Goal: Contribute content

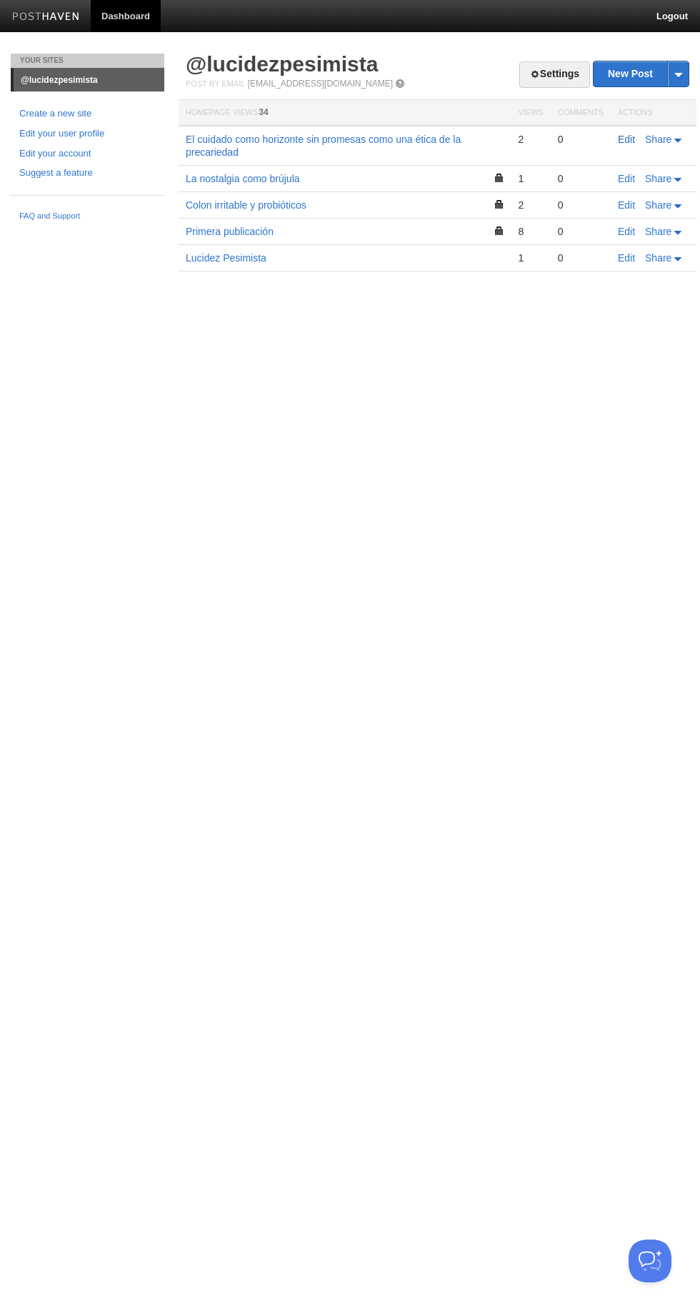
click at [627, 139] on link "Edit" at bounding box center [626, 139] width 17 height 11
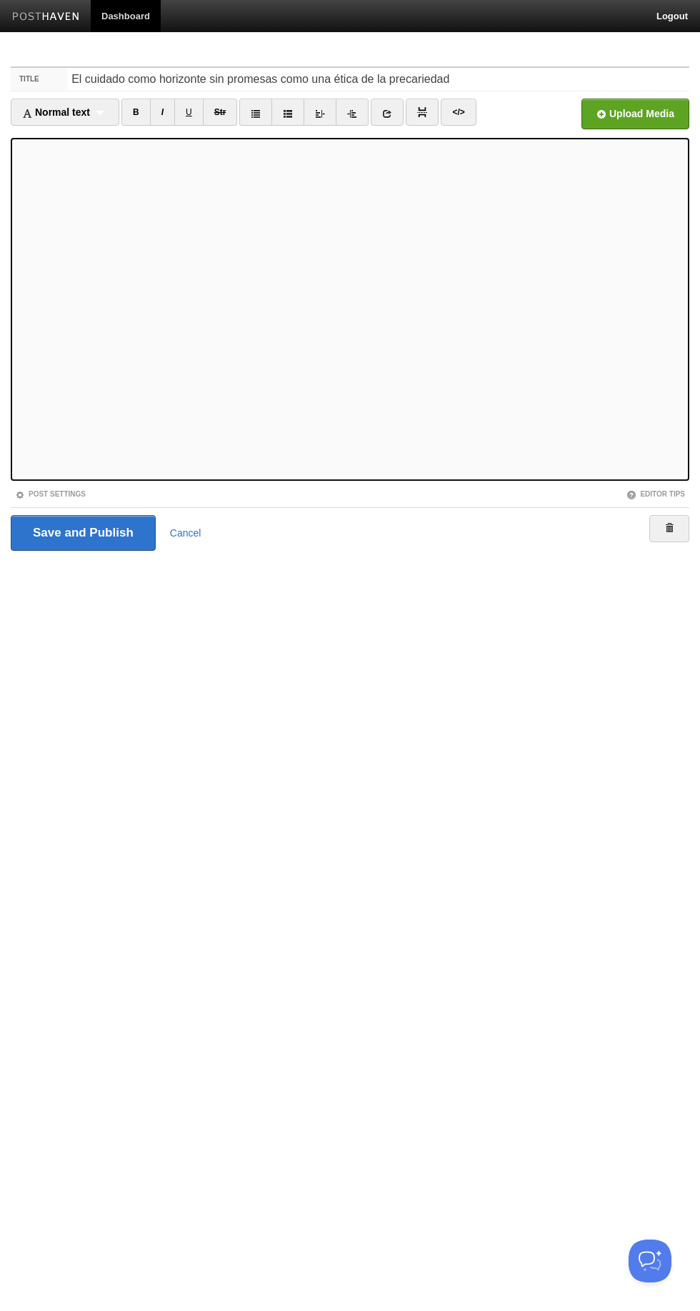
click at [54, 490] on link "Post Settings" at bounding box center [50, 494] width 71 height 8
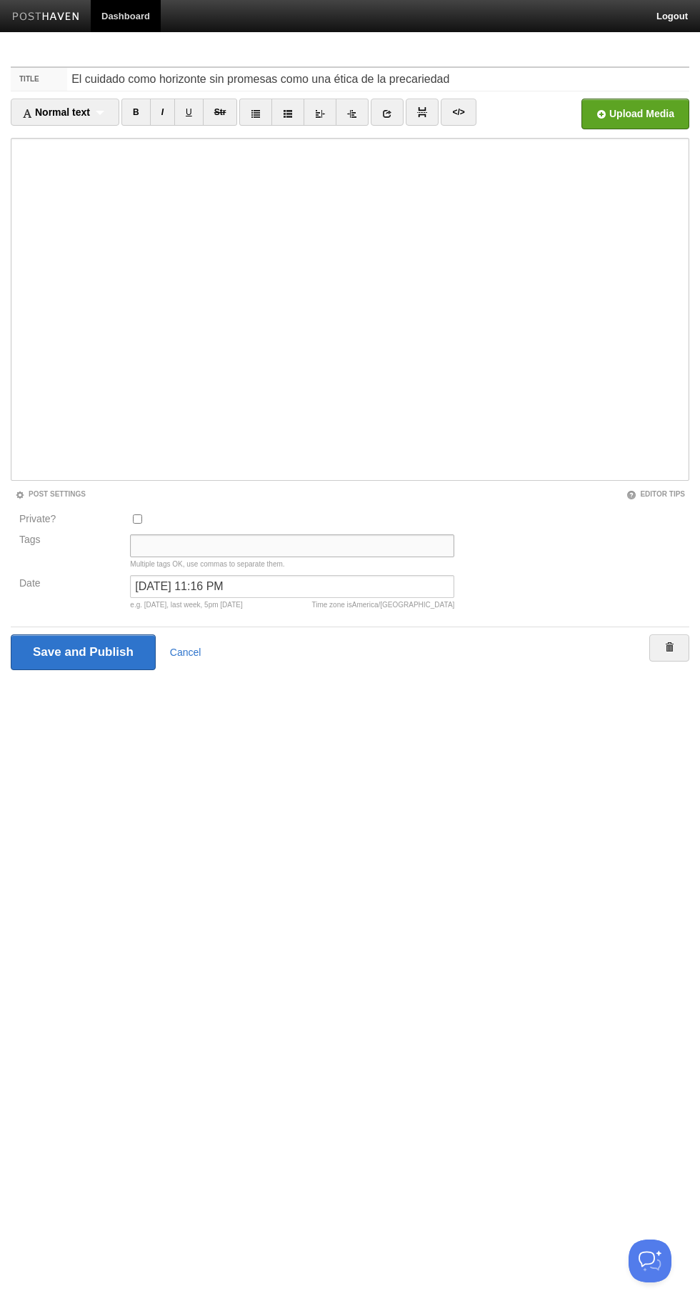
click at [157, 546] on input "Tags" at bounding box center [292, 545] width 324 height 23
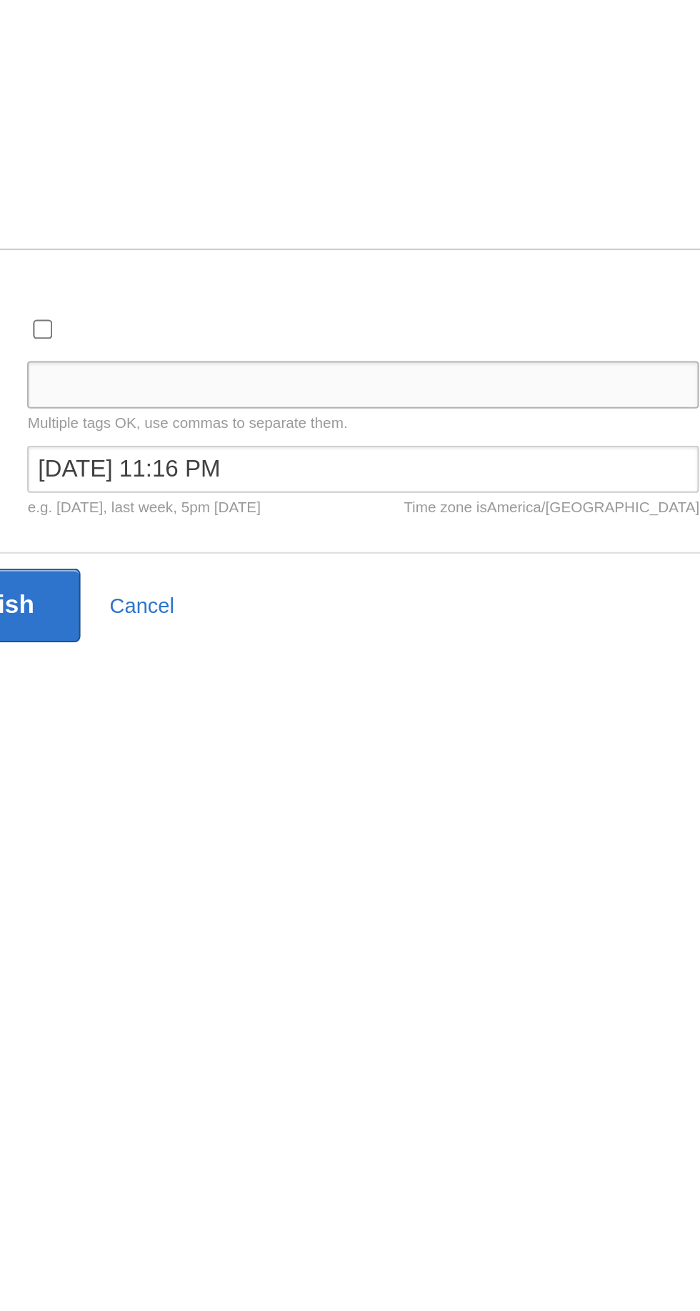
type input "C"
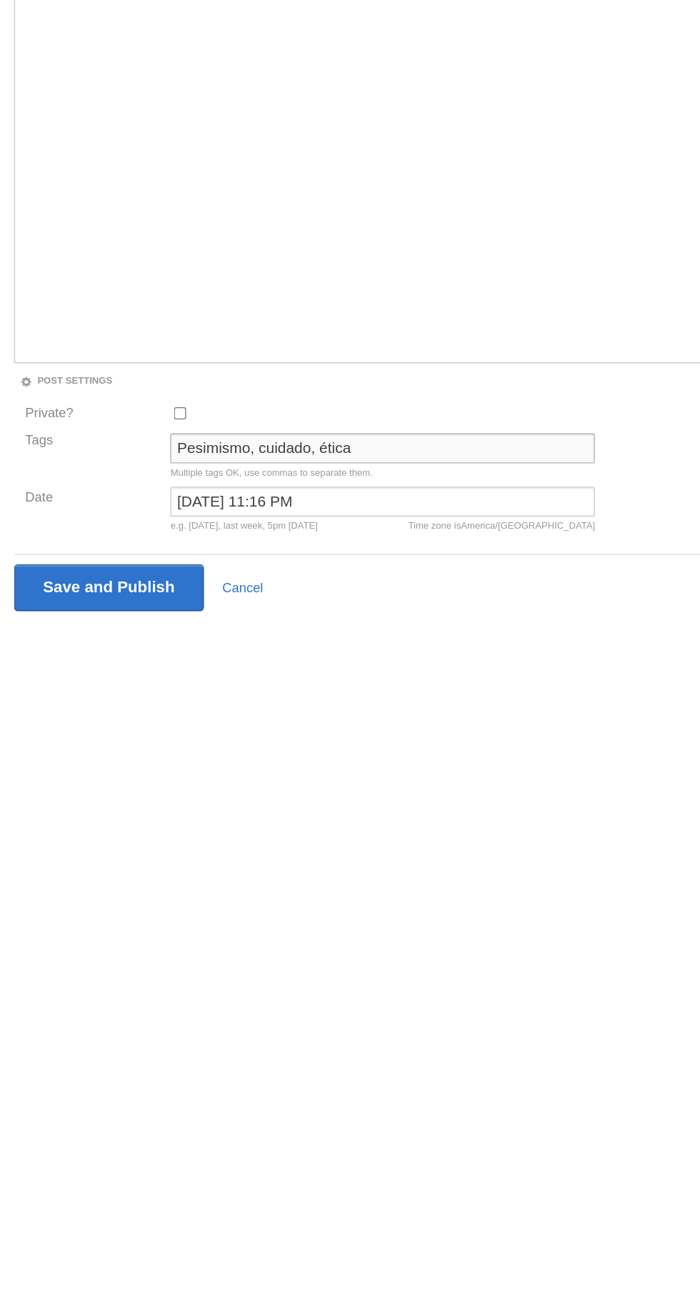
click at [140, 546] on input "Pesimismo, cuidado, ética" at bounding box center [292, 545] width 324 height 23
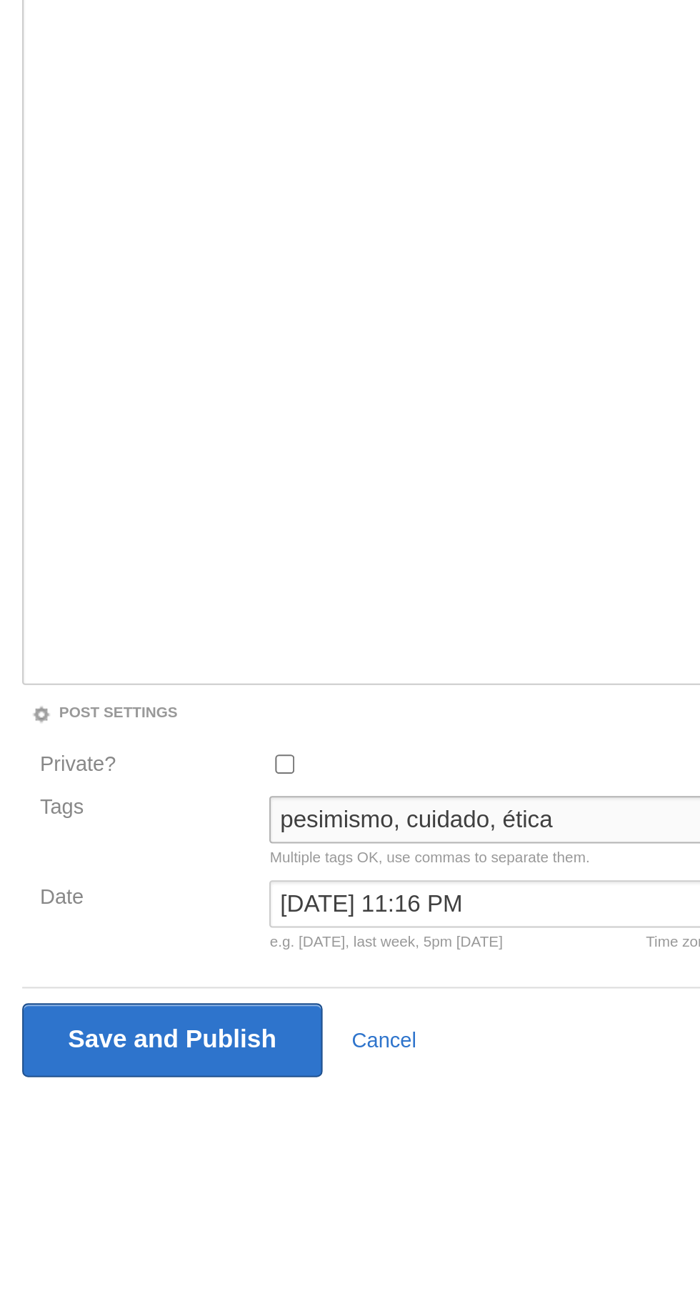
type input "pesimismo, cuidado, ética"
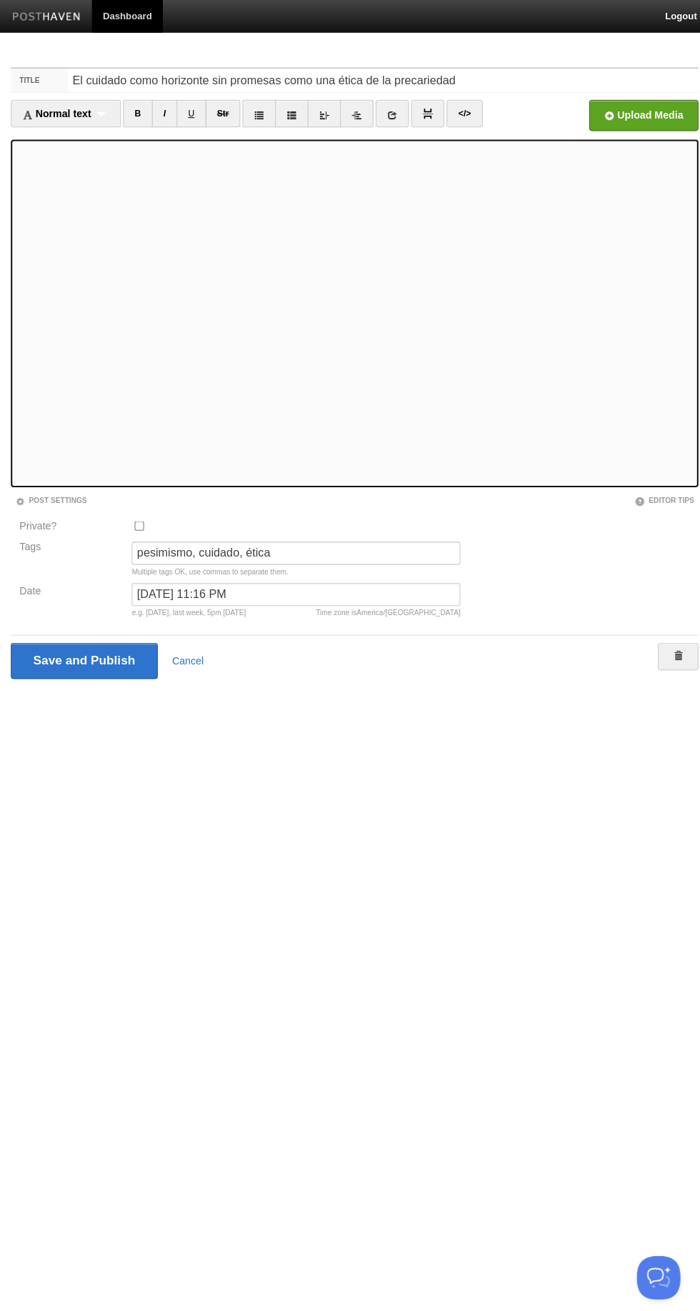
click at [12, 287] on iframe at bounding box center [350, 309] width 678 height 343
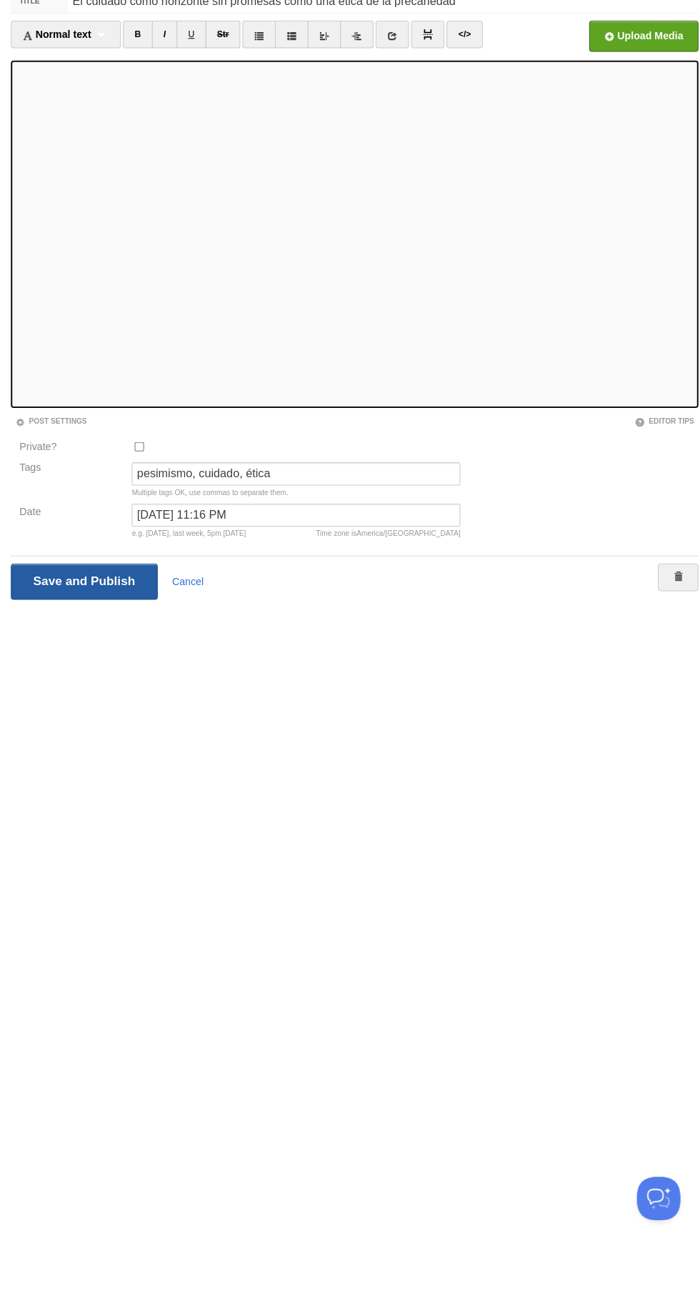
click at [55, 646] on input "Save and Publish" at bounding box center [83, 652] width 145 height 36
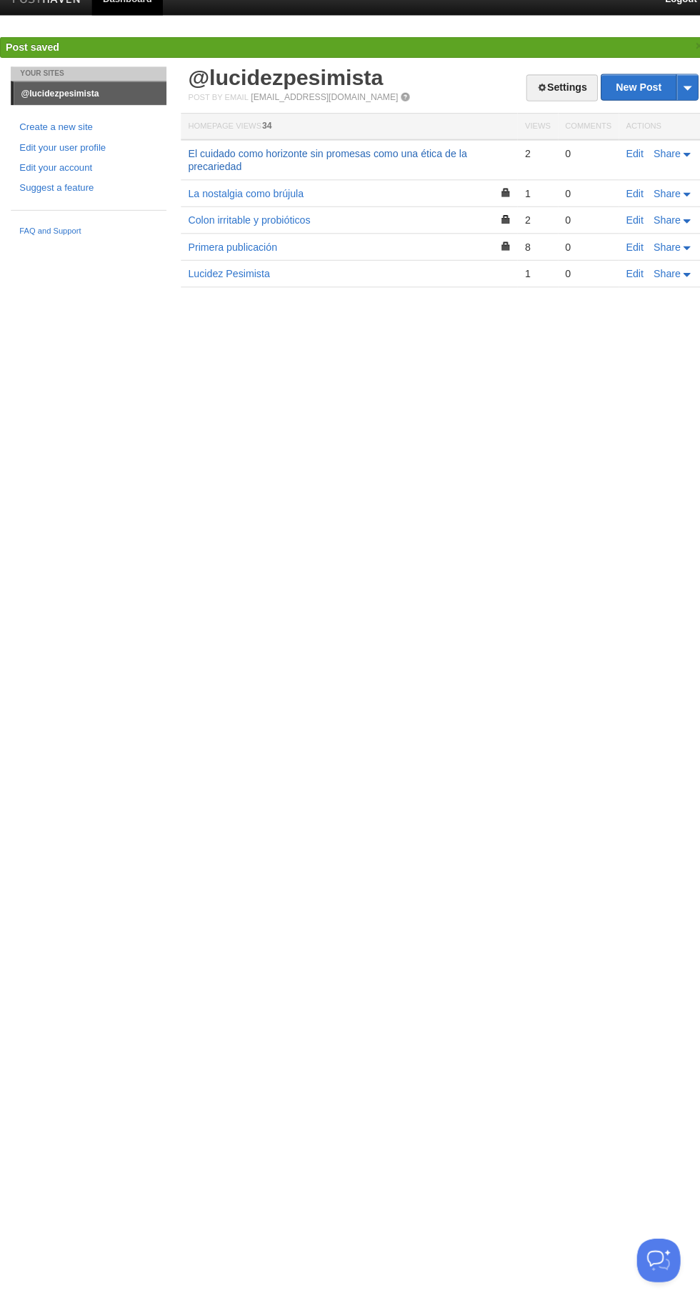
click at [228, 168] on link "El cuidado como horizonte sin promesas como una ética de la precariedad" at bounding box center [323, 175] width 275 height 24
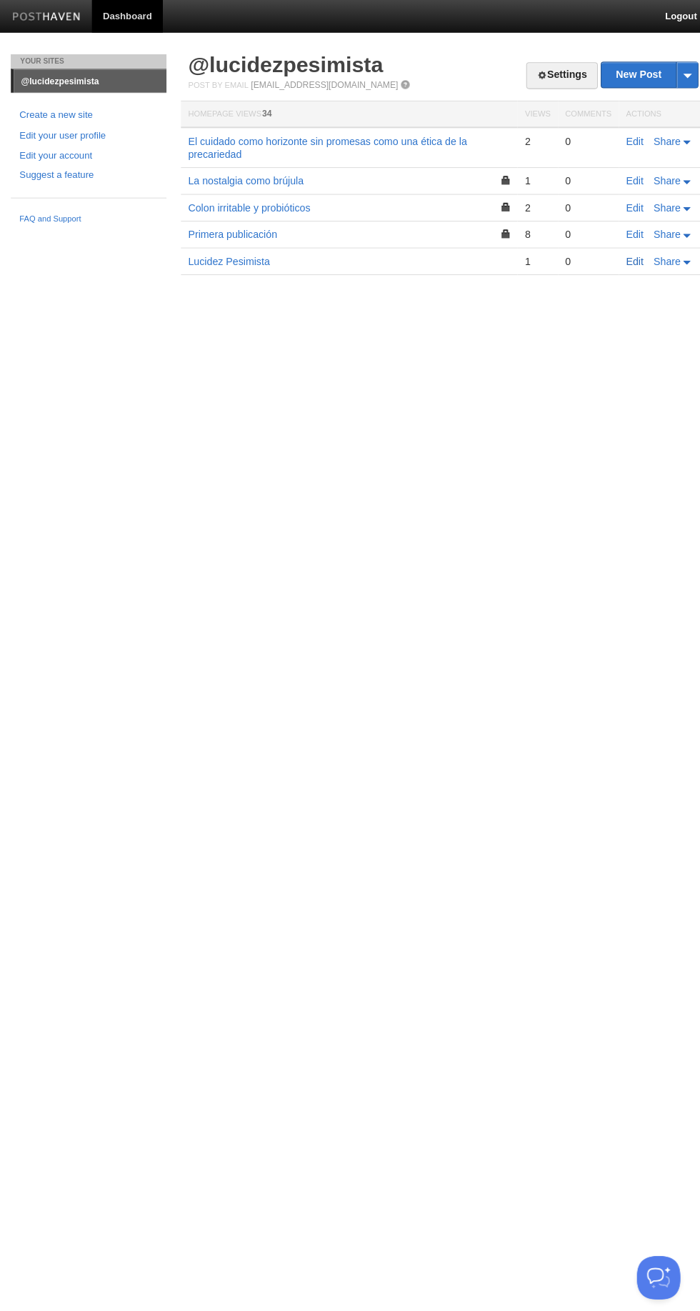
click at [625, 257] on link "Edit" at bounding box center [626, 257] width 17 height 11
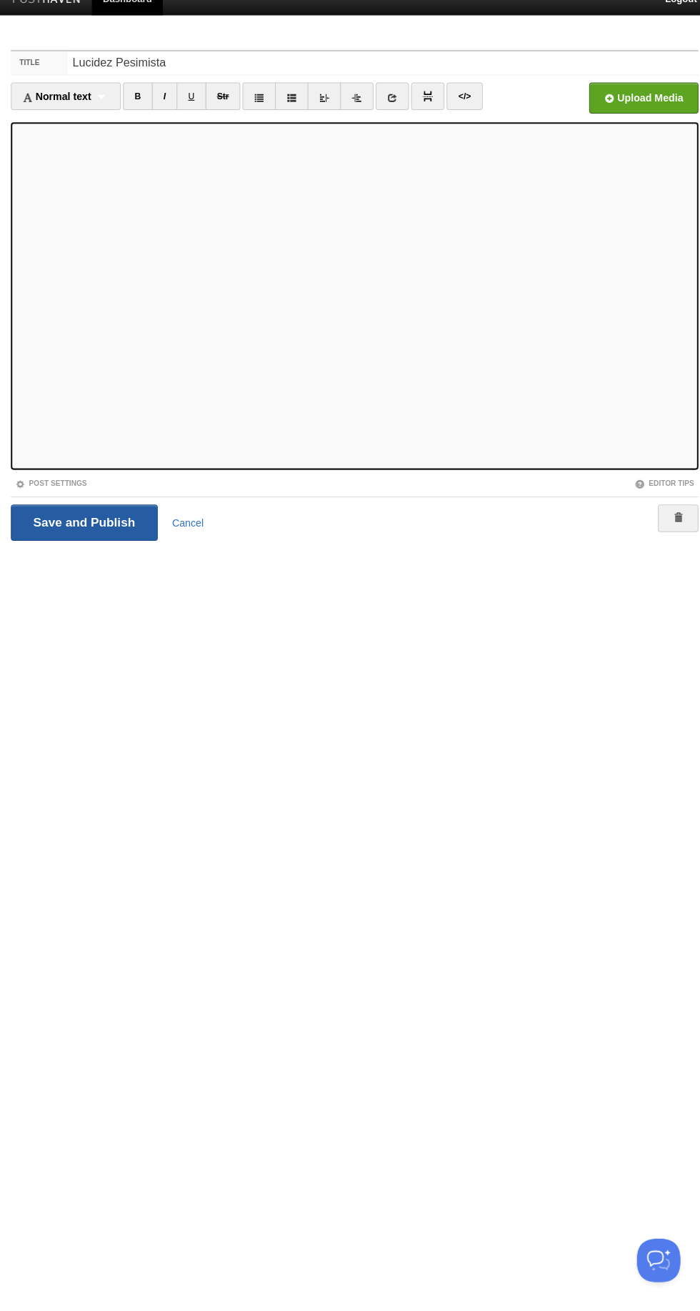
click at [76, 534] on input "Save and Publish" at bounding box center [83, 533] width 145 height 36
